Goal: Task Accomplishment & Management: Complete application form

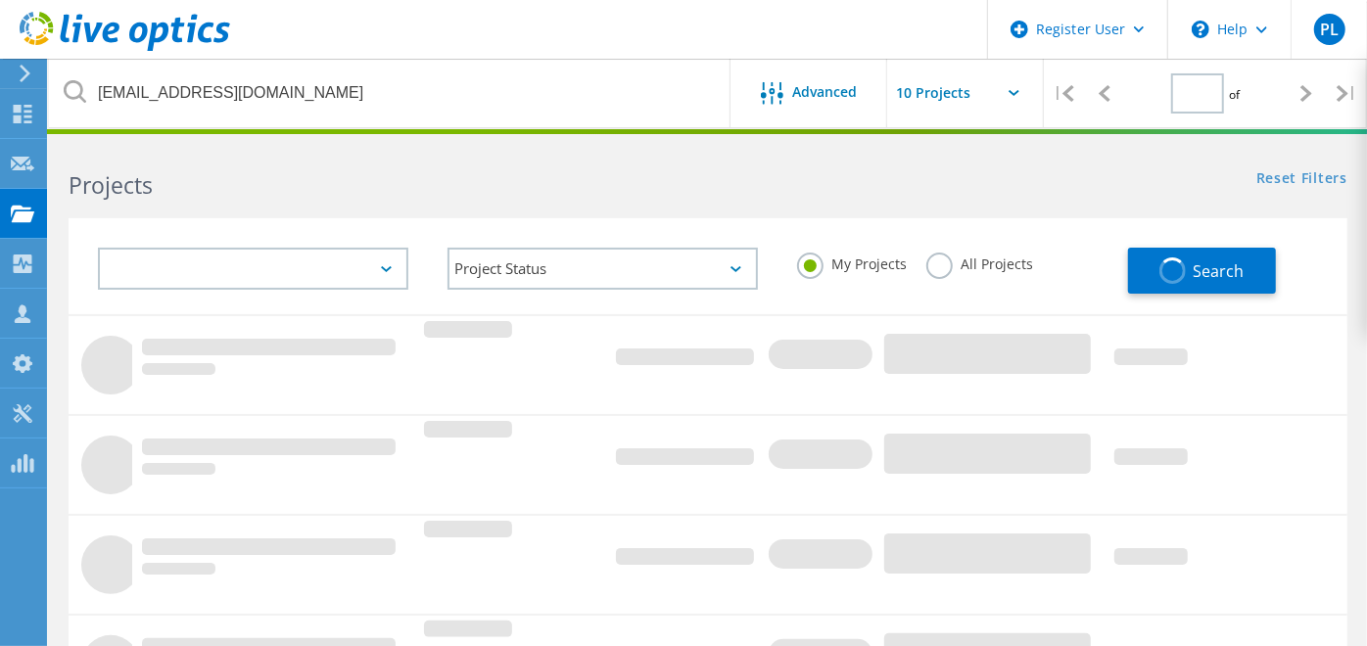
type input "1"
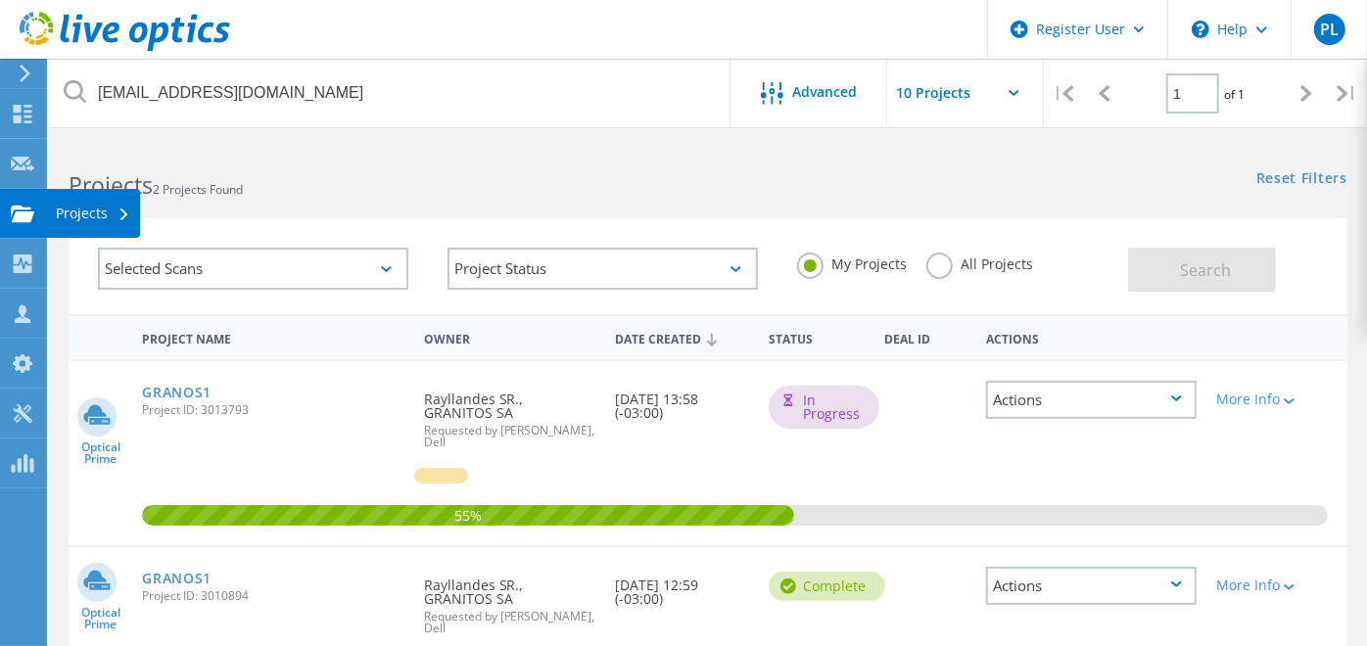
click at [21, 226] on div at bounding box center [22, 217] width 23 height 22
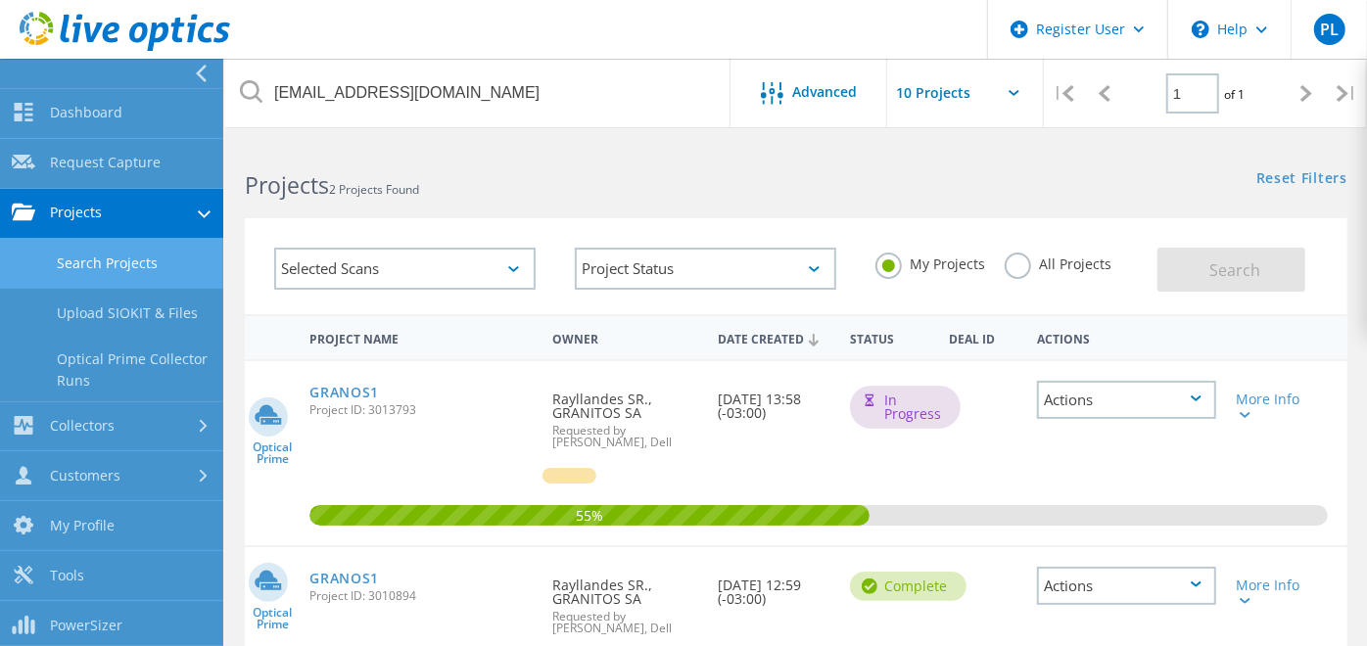
click at [53, 247] on link "Search Projects" at bounding box center [111, 264] width 223 height 50
click at [117, 142] on link "Request Capture" at bounding box center [111, 164] width 223 height 50
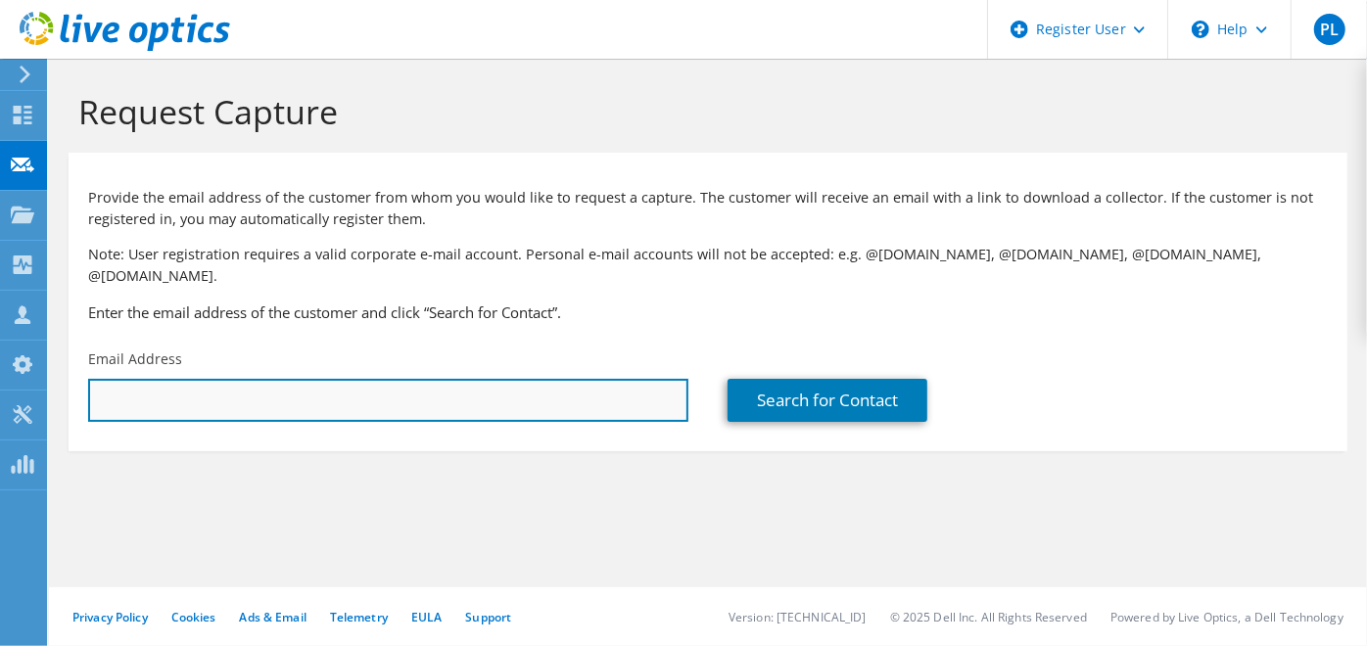
click at [375, 379] on input "text" at bounding box center [388, 400] width 600 height 43
paste input "[PERSON_NAME][EMAIL_ADDRESS][PERSON_NAME][DOMAIN_NAME]"
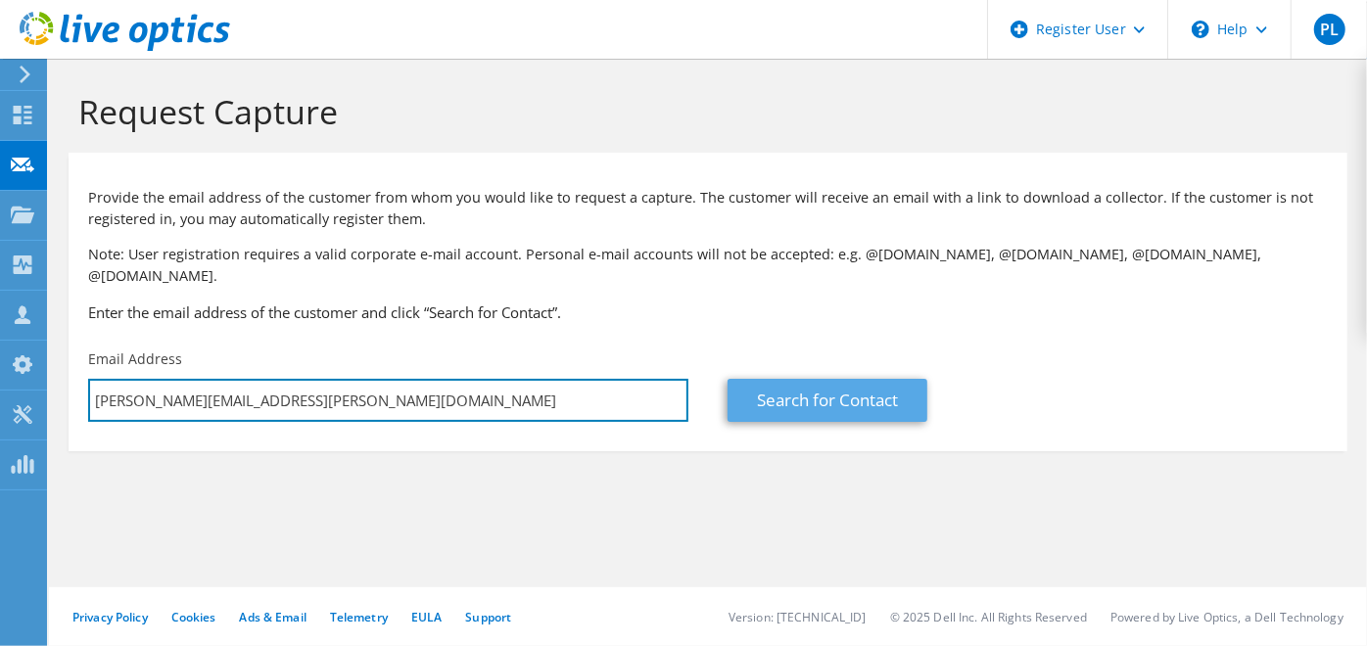
type input "[PERSON_NAME][EMAIL_ADDRESS][PERSON_NAME][DOMAIN_NAME]"
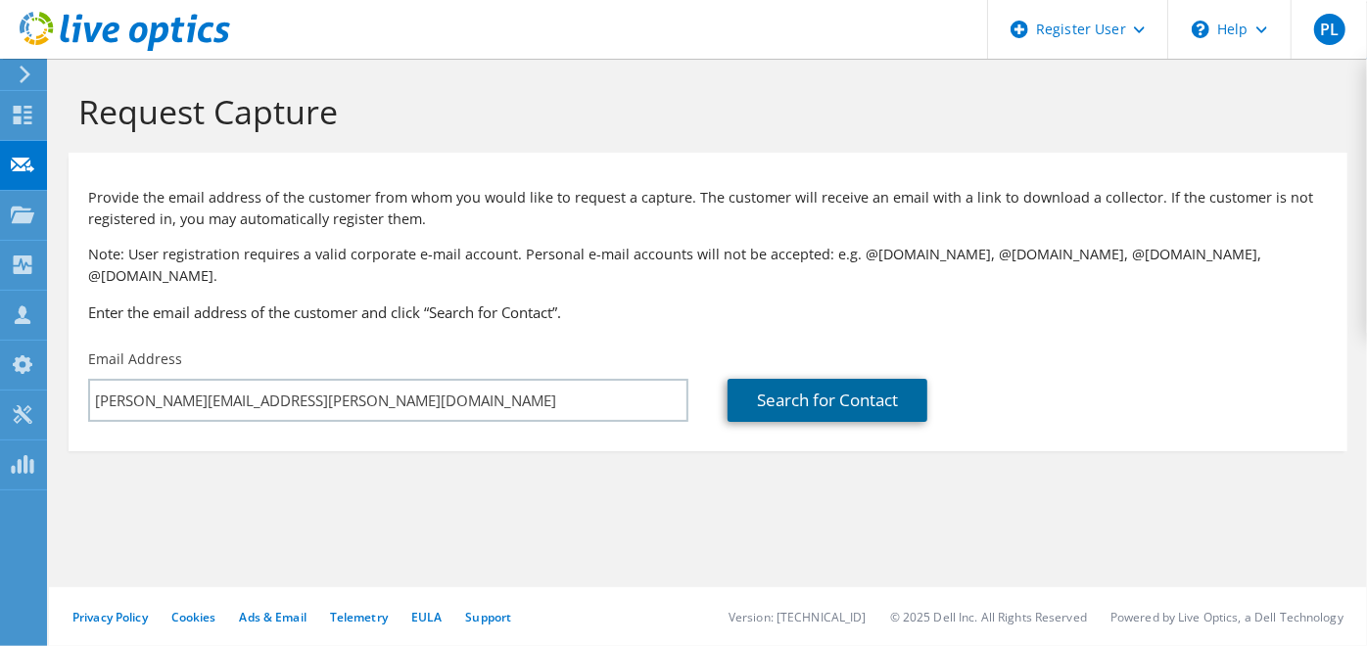
click at [847, 379] on link "Search for Contact" at bounding box center [827, 400] width 200 height 43
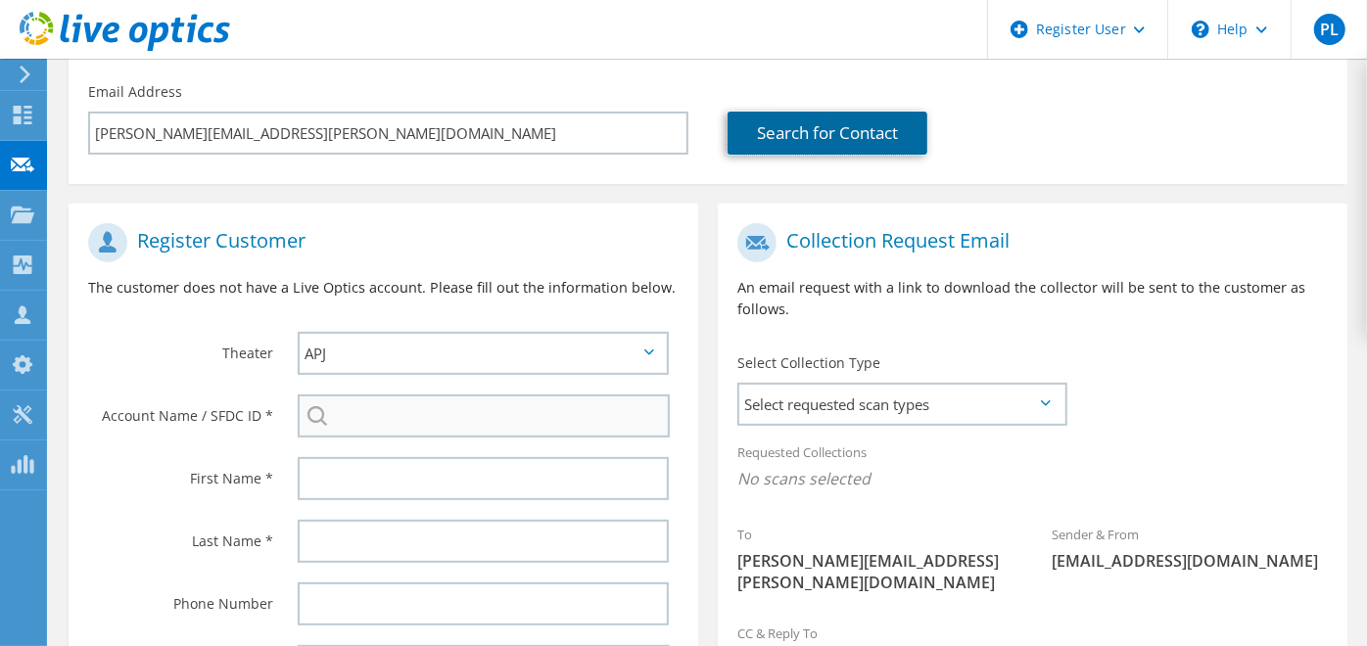
scroll to position [326, 0]
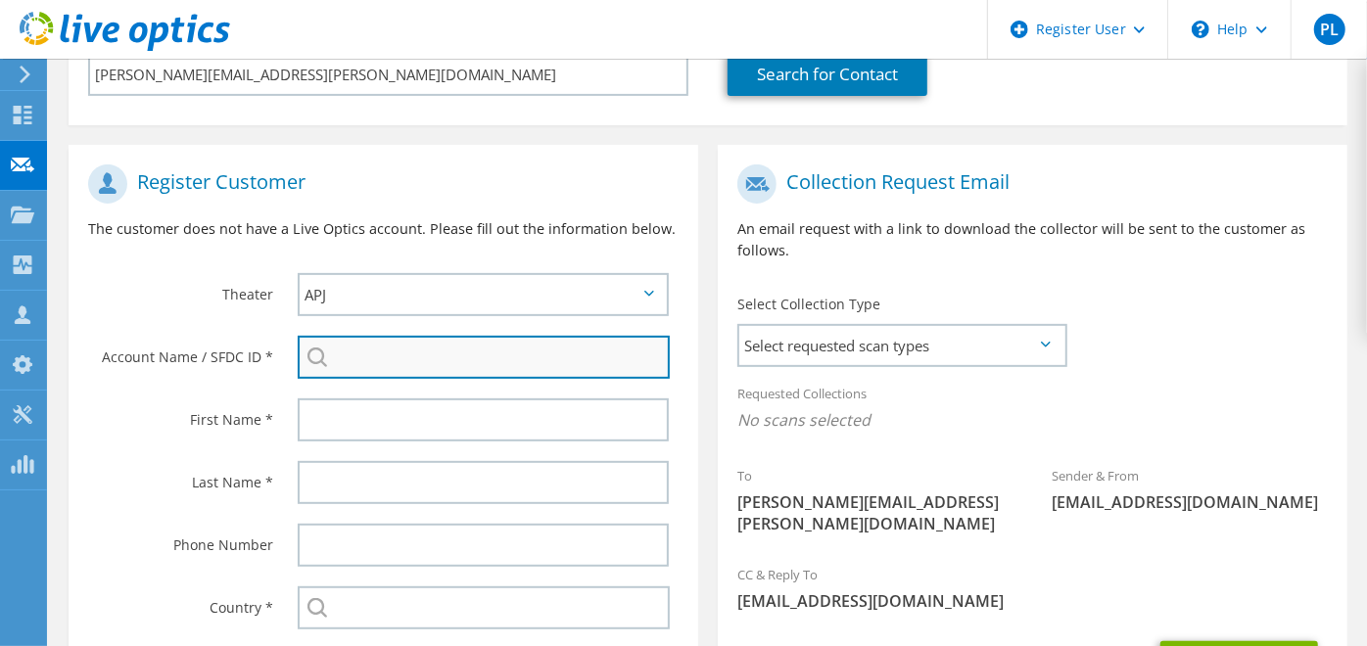
click at [509, 336] on input "search" at bounding box center [484, 357] width 372 height 43
paste input "Escola Montessori"
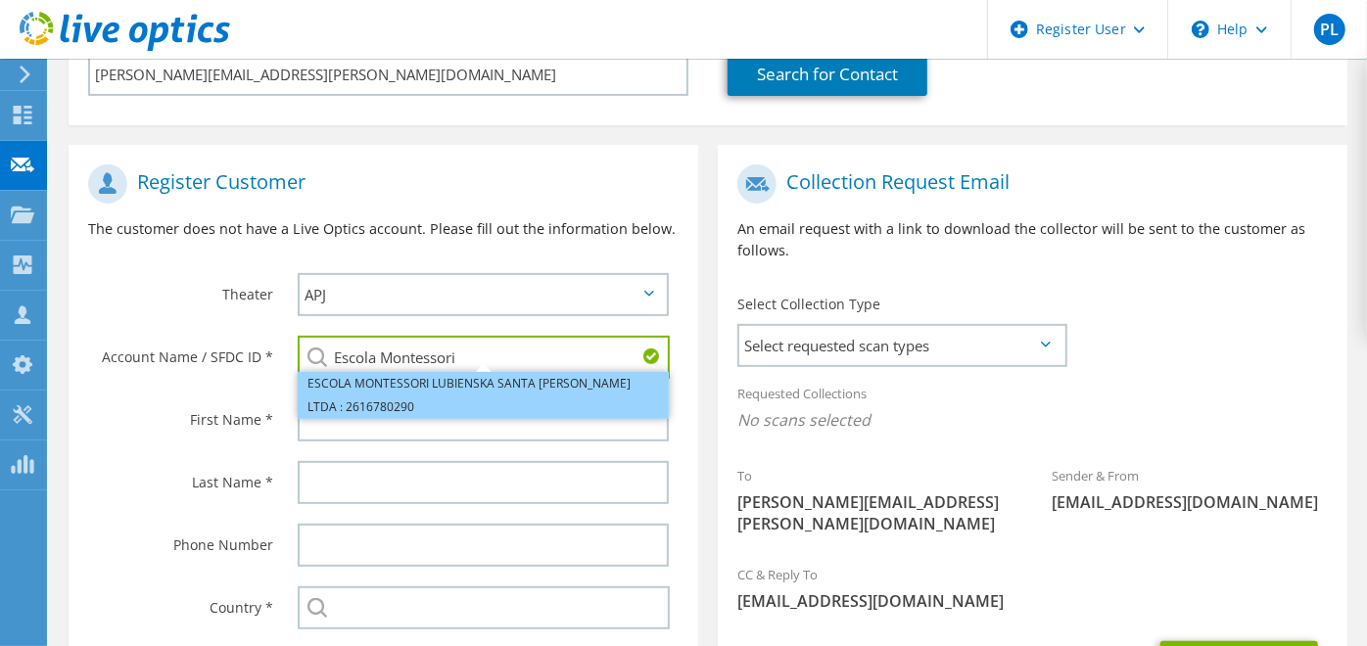
click at [358, 377] on li "ESCOLA MONTESSORI LUBIENSKA SANTA [PERSON_NAME] LTDA : 2616780290" at bounding box center [483, 395] width 371 height 47
type input "ESCOLA MONTESSORI LUBIENSKA SANTA [PERSON_NAME] LTDA : 2616780290"
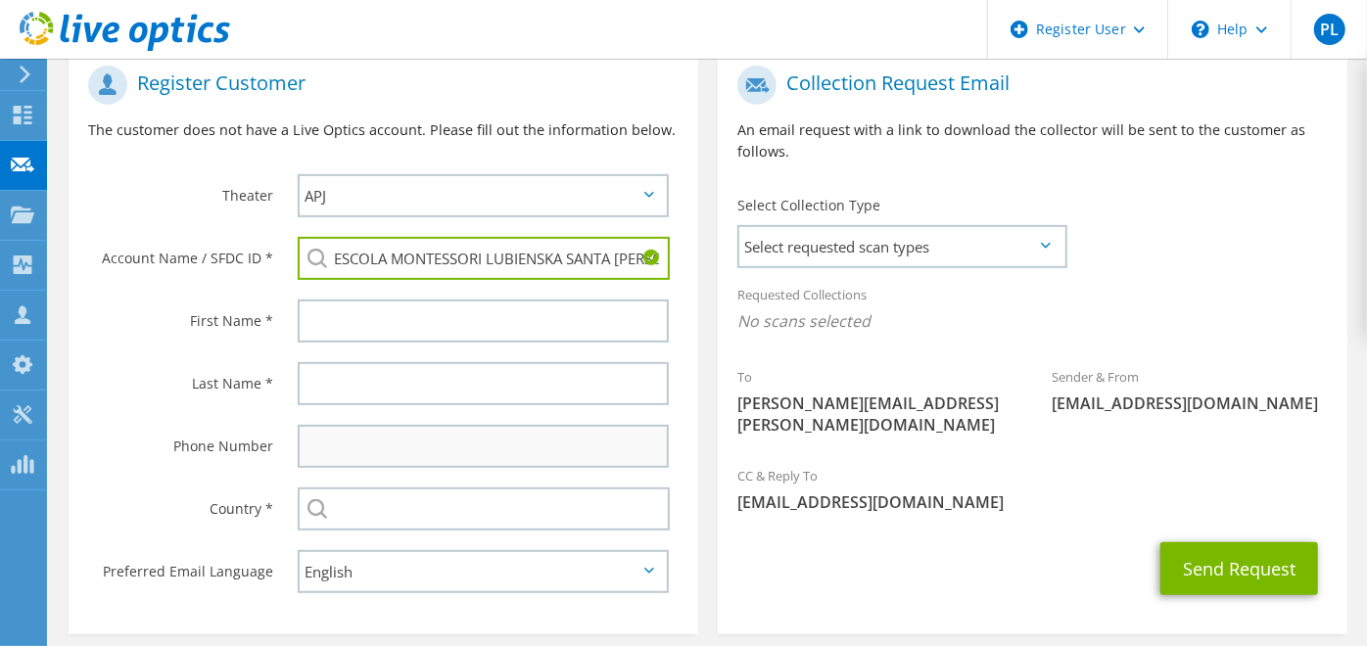
scroll to position [490, 0]
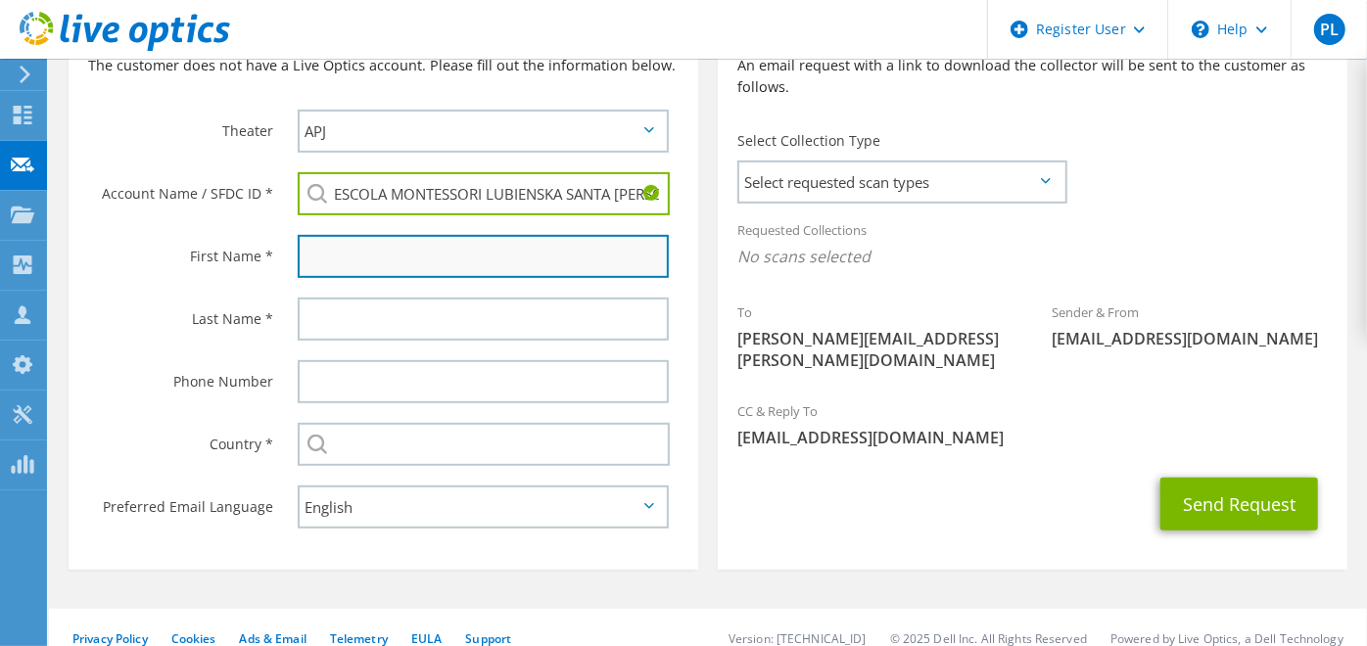
click at [405, 247] on input "text" at bounding box center [483, 256] width 371 height 43
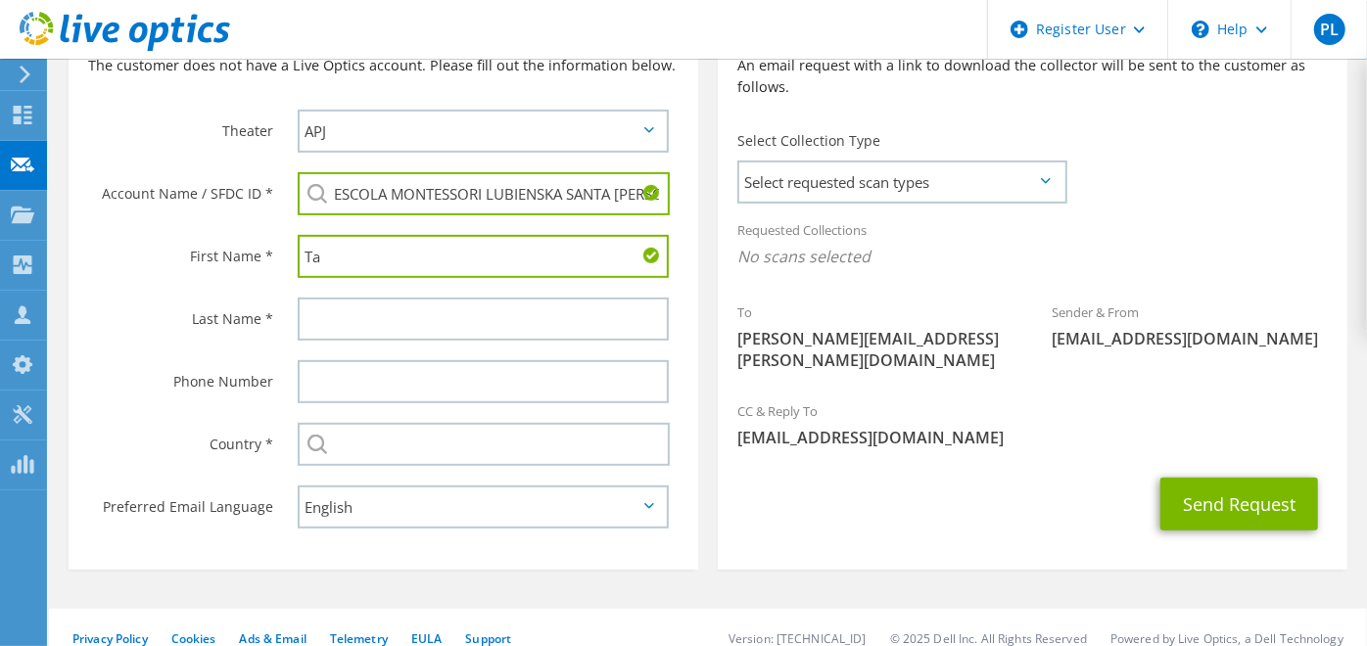
type input "T"
type input "[PERSON_NAME]"
click at [377, 264] on section "Register Customer The customer does not have a Live Optics account. Please fill…" at bounding box center [384, 275] width 630 height 588
click at [375, 288] on div at bounding box center [488, 319] width 420 height 63
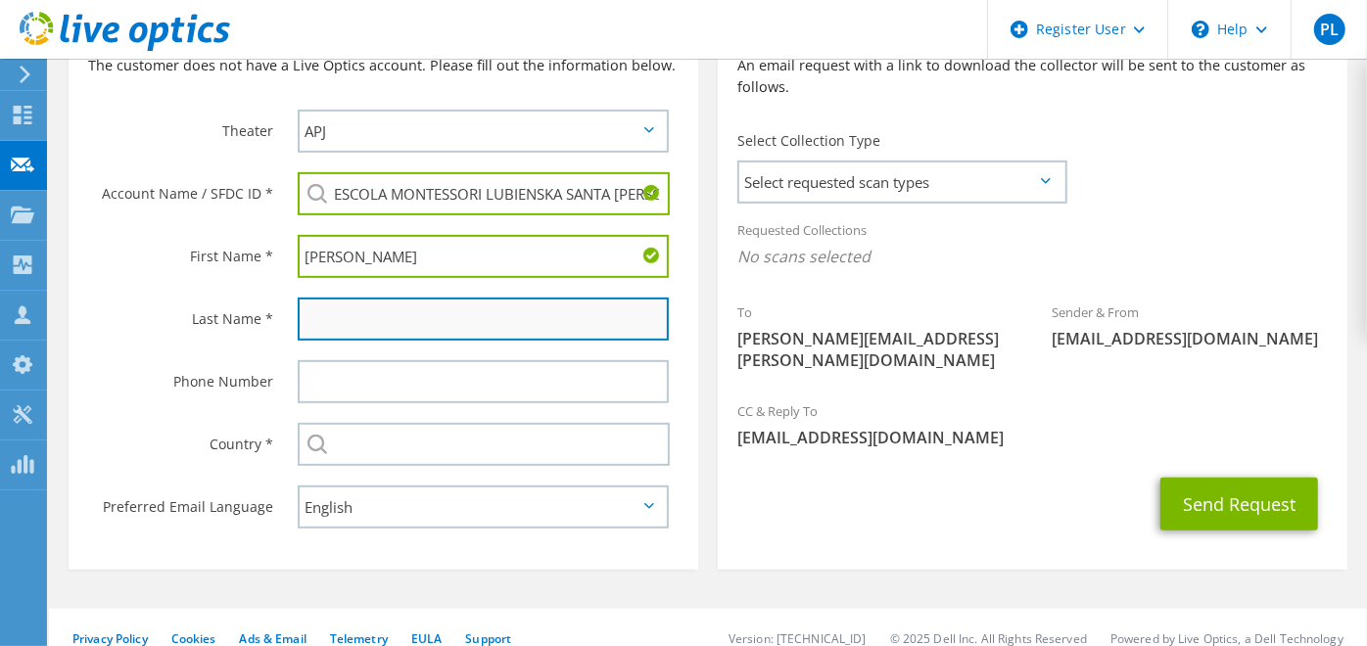
click at [355, 298] on input "text" at bounding box center [483, 319] width 371 height 43
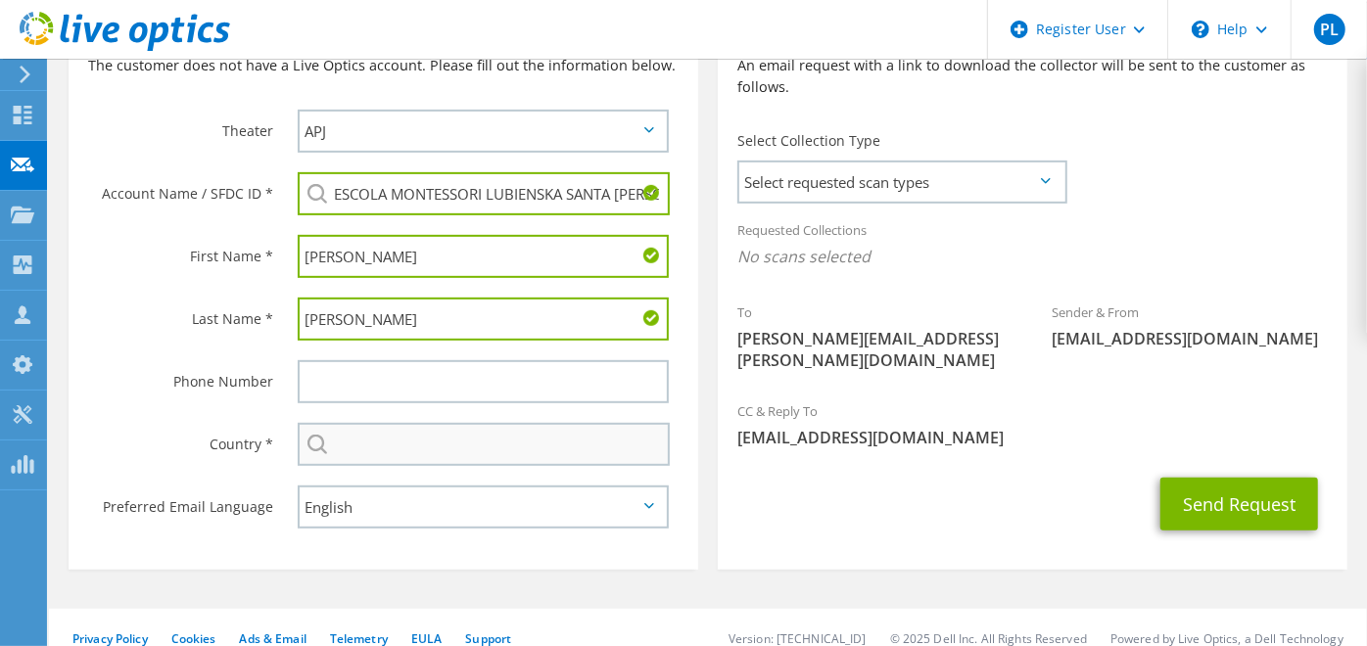
type input "[PERSON_NAME]"
click at [328, 423] on input "text" at bounding box center [484, 444] width 372 height 43
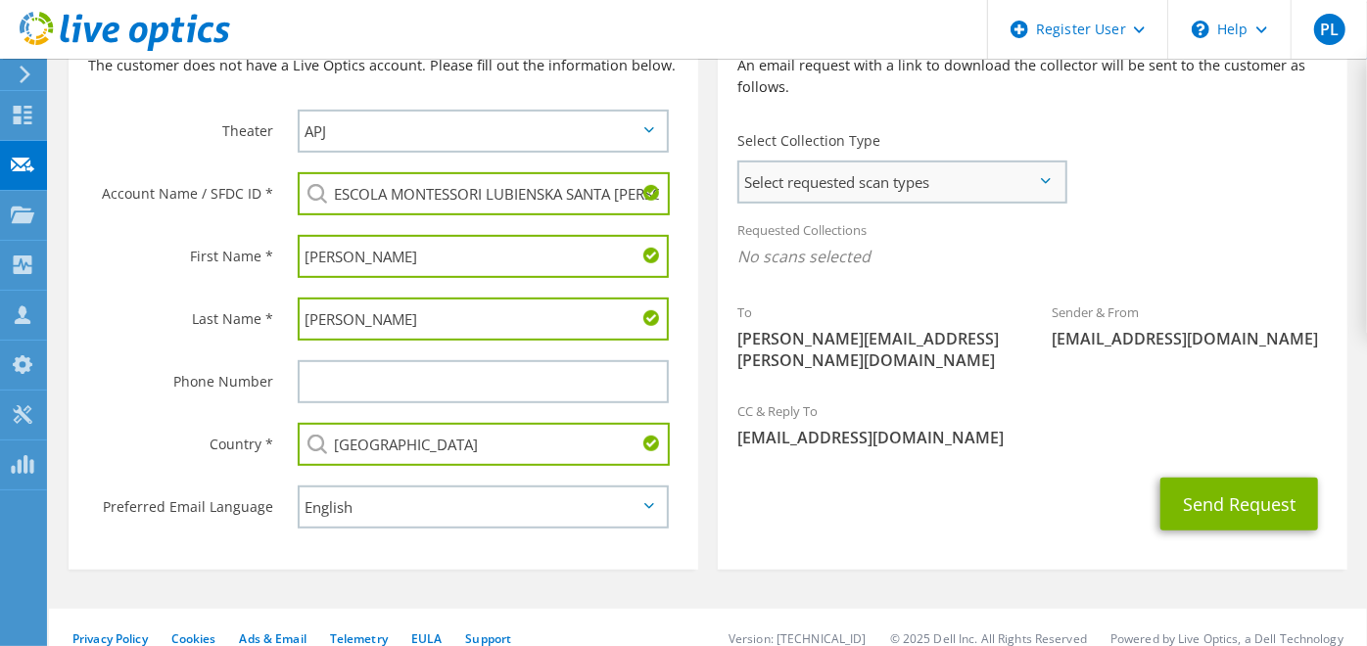
type input "[GEOGRAPHIC_DATA]"
click at [784, 176] on span "Select requested scan types" at bounding box center [901, 182] width 325 height 39
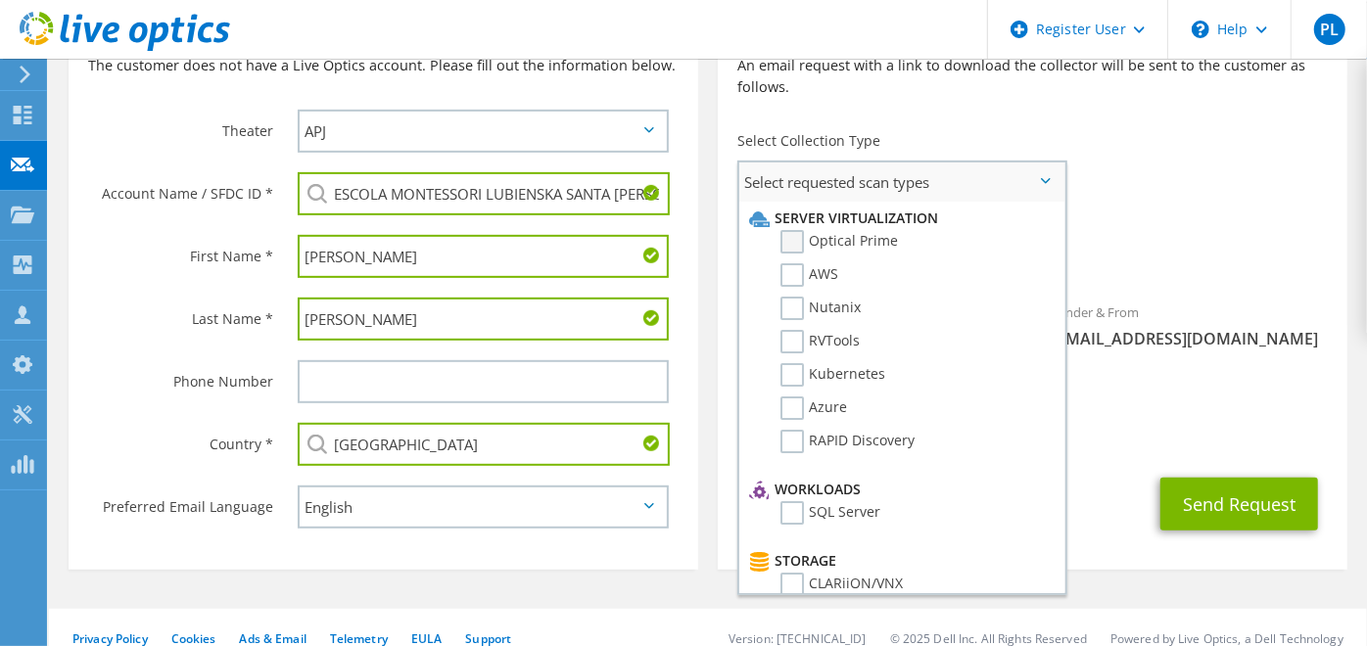
click at [787, 230] on label "Optical Prime" at bounding box center [838, 241] width 117 height 23
click at [0, 0] on input "Optical Prime" at bounding box center [0, 0] width 0 height 0
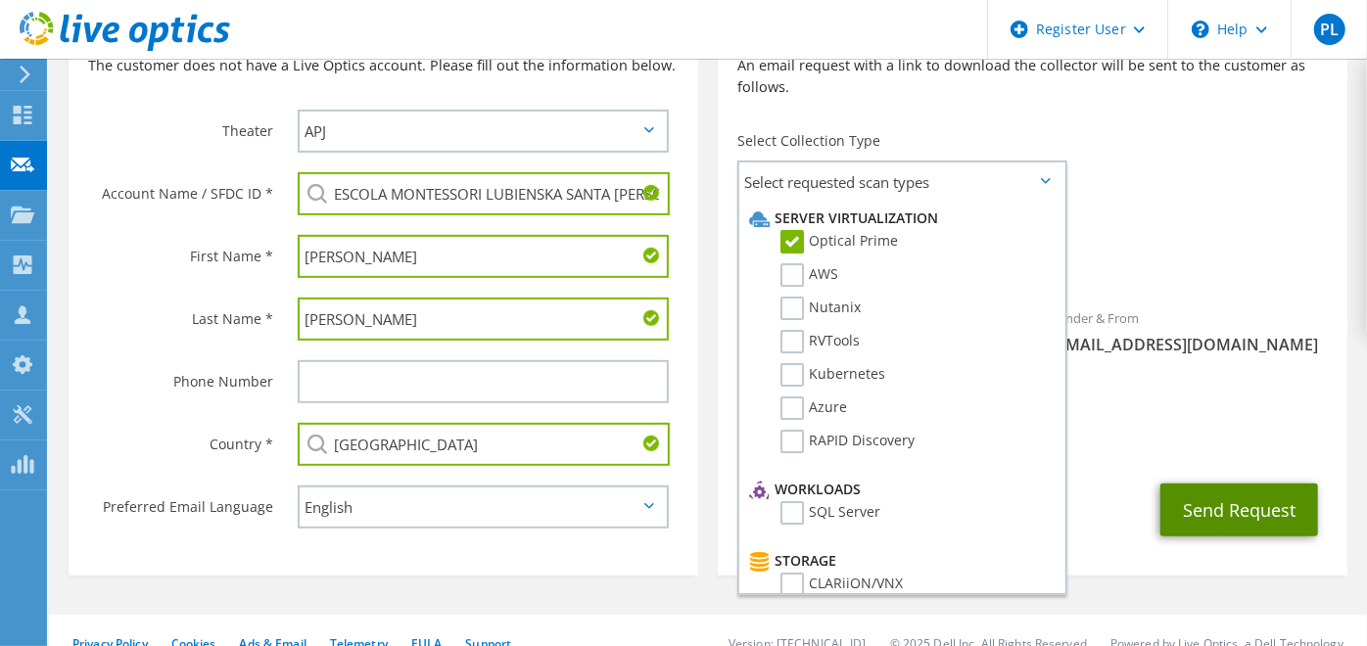
click at [1264, 499] on button "Send Request" at bounding box center [1239, 510] width 158 height 53
